Goal: Task Accomplishment & Management: Complete application form

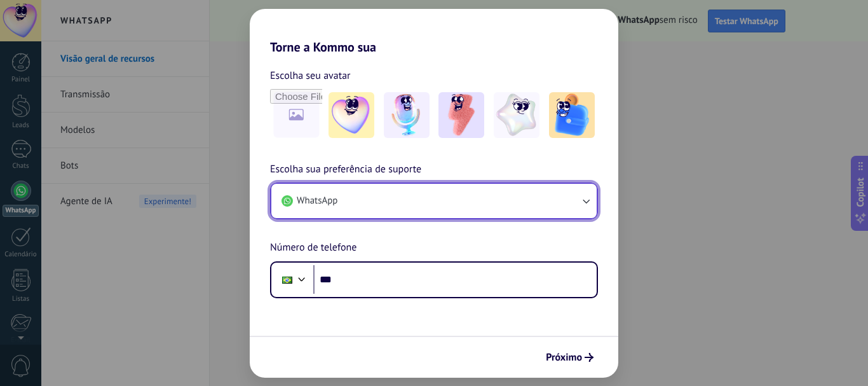
click at [503, 193] on button "WhatsApp" at bounding box center [433, 201] width 325 height 34
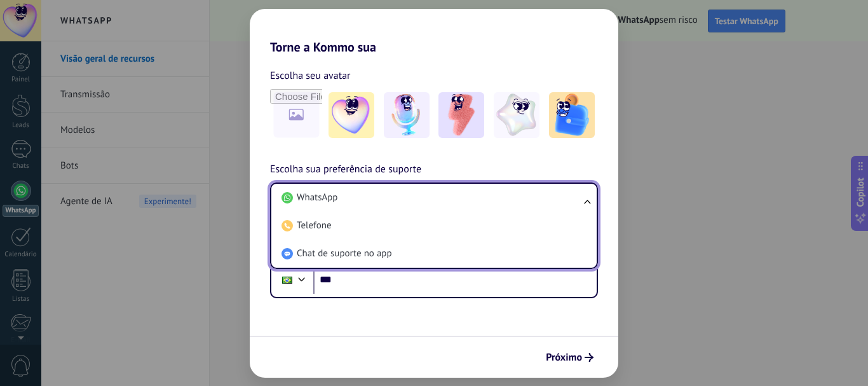
click at [631, 60] on div "Torne a Kommo sua Escolha seu avatar Escolha sua preferência de suporte WhatsAp…" at bounding box center [434, 193] width 868 height 386
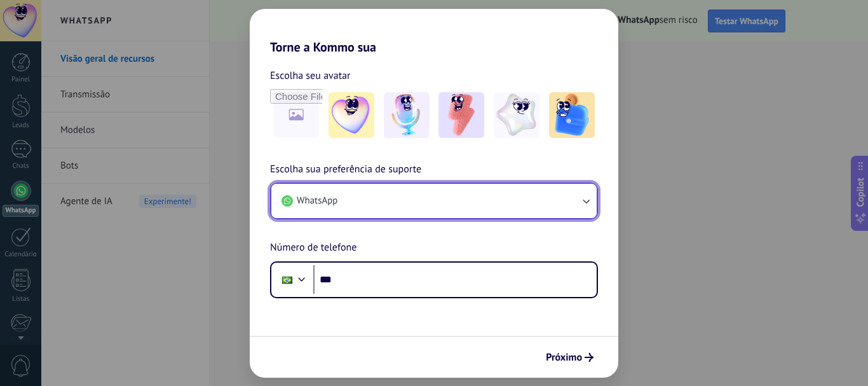
click at [373, 205] on button "WhatsApp" at bounding box center [433, 201] width 325 height 34
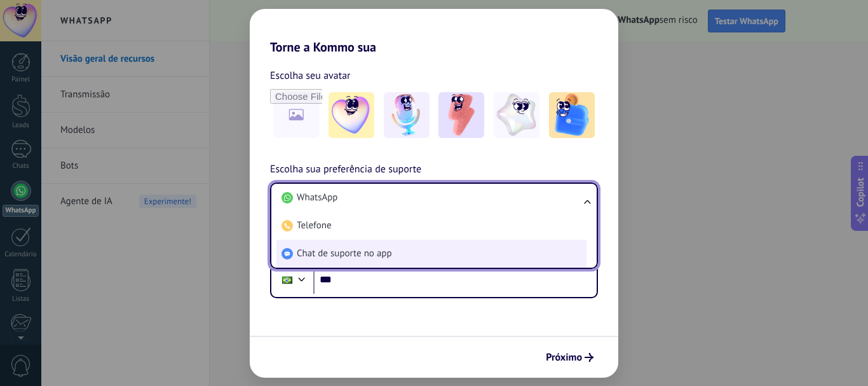
click at [331, 250] on span "Chat de suporte no app" at bounding box center [344, 253] width 95 height 13
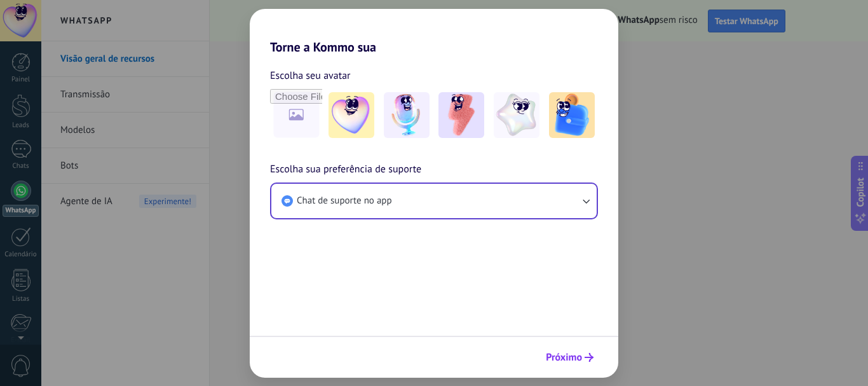
click at [566, 358] on span "Próximo" at bounding box center [564, 357] width 36 height 9
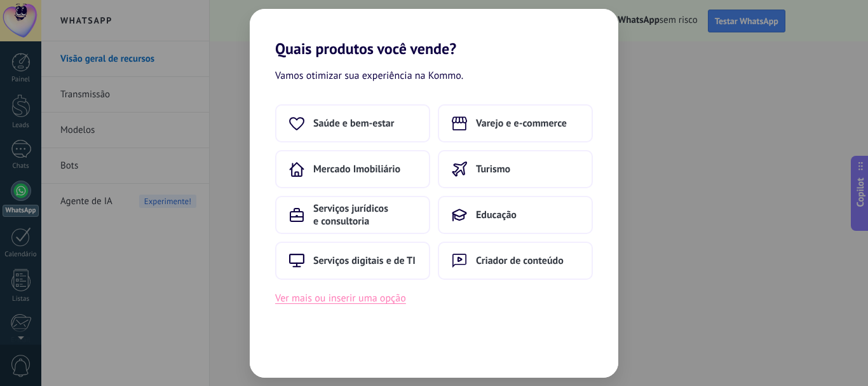
click at [367, 297] on button "Ver mais ou inserir uma opção" at bounding box center [340, 298] width 131 height 17
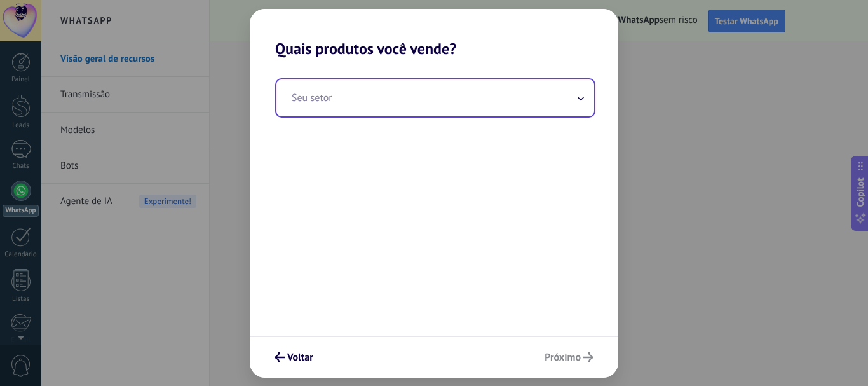
click at [416, 114] on input "text" at bounding box center [436, 97] width 318 height 37
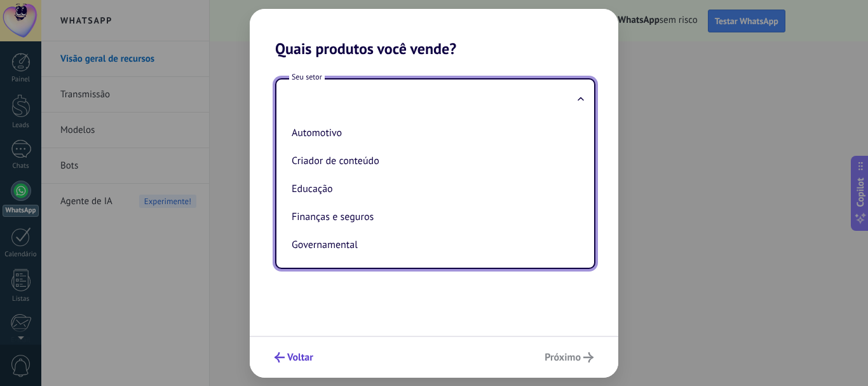
click at [305, 362] on span "Voltar" at bounding box center [300, 357] width 26 height 9
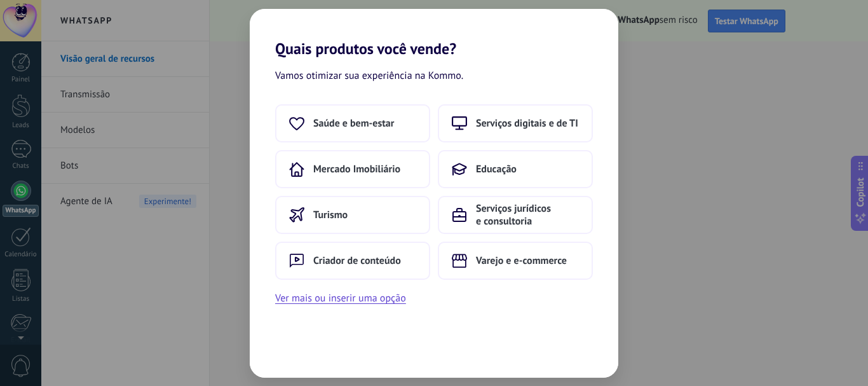
click at [305, 362] on div "Vamos otimizar sua experiência na Kommo. Saúde e bem-estar Serviços digitais e …" at bounding box center [434, 218] width 369 height 320
click at [247, 215] on div "Quais produtos você vende? Vamos otimizar sua experiência na Kommo. Saúde e bem…" at bounding box center [434, 193] width 868 height 386
click at [240, 217] on div "Quais produtos você vende? Vamos otimizar sua experiência na Kommo. Saúde e bem…" at bounding box center [434, 193] width 868 height 386
click at [675, 301] on div "Quais produtos você vende? Vamos otimizar sua experiência na Kommo. Saúde e bem…" at bounding box center [434, 193] width 868 height 386
